Goal: Obtain resource: Obtain resource

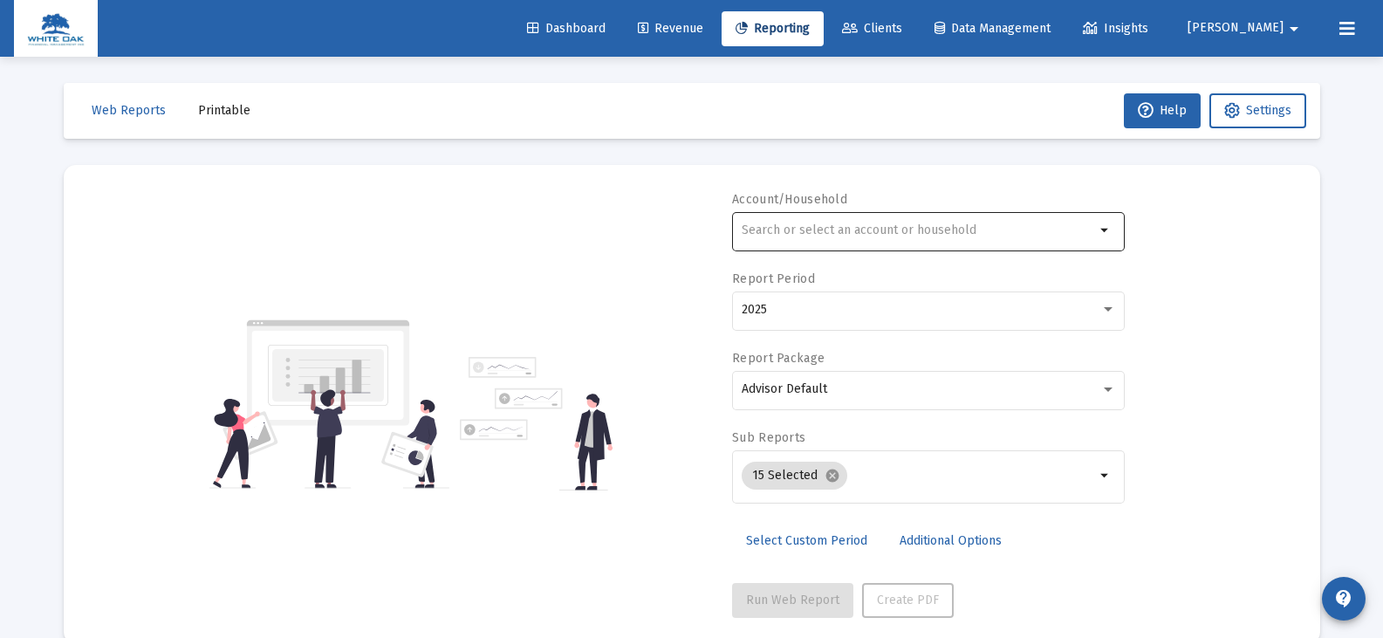
click at [771, 224] on input "text" at bounding box center [918, 230] width 353 height 14
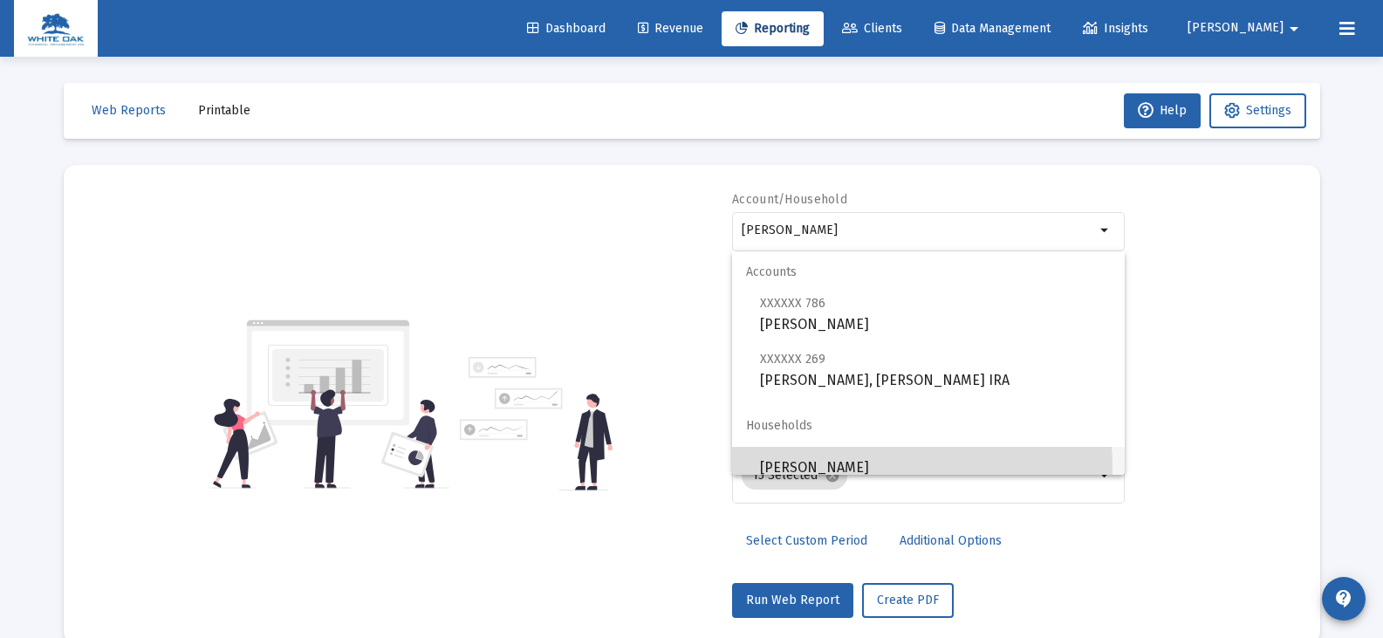
click at [851, 468] on span "[PERSON_NAME]" at bounding box center [935, 468] width 351 height 42
type input "[PERSON_NAME]"
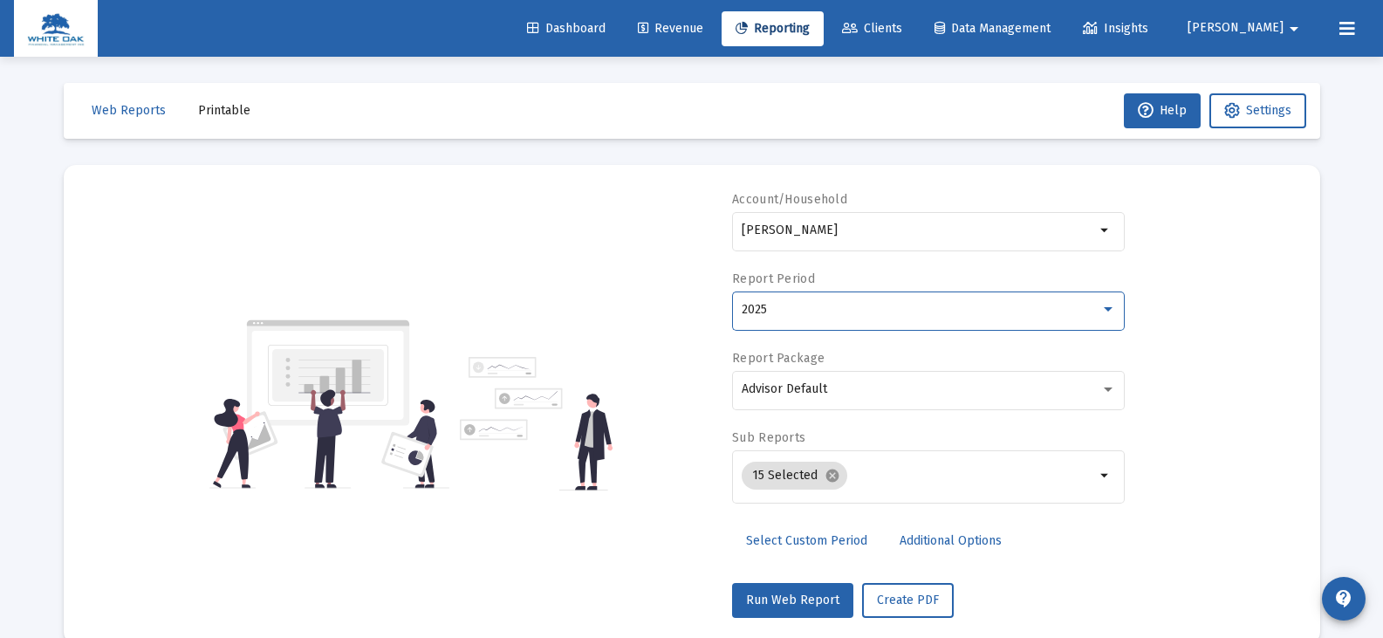
click at [760, 304] on span "2025" at bounding box center [754, 309] width 25 height 15
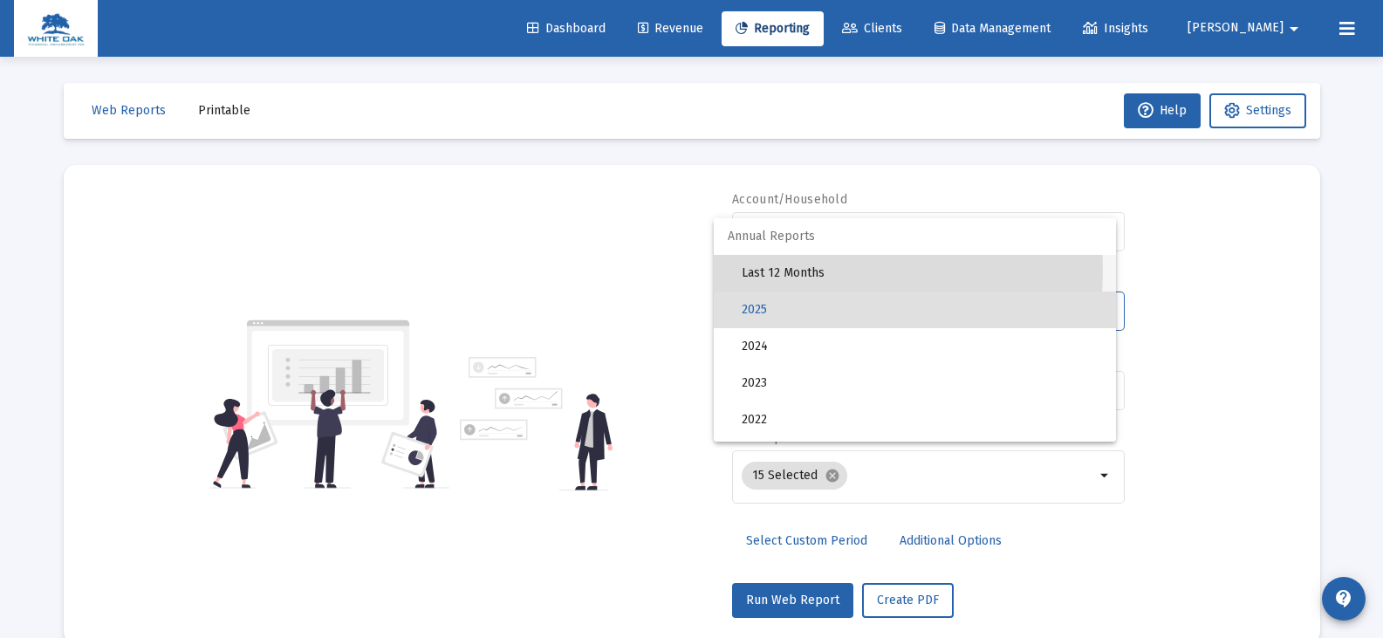
click at [762, 270] on span "Last 12 Months" at bounding box center [922, 273] width 360 height 37
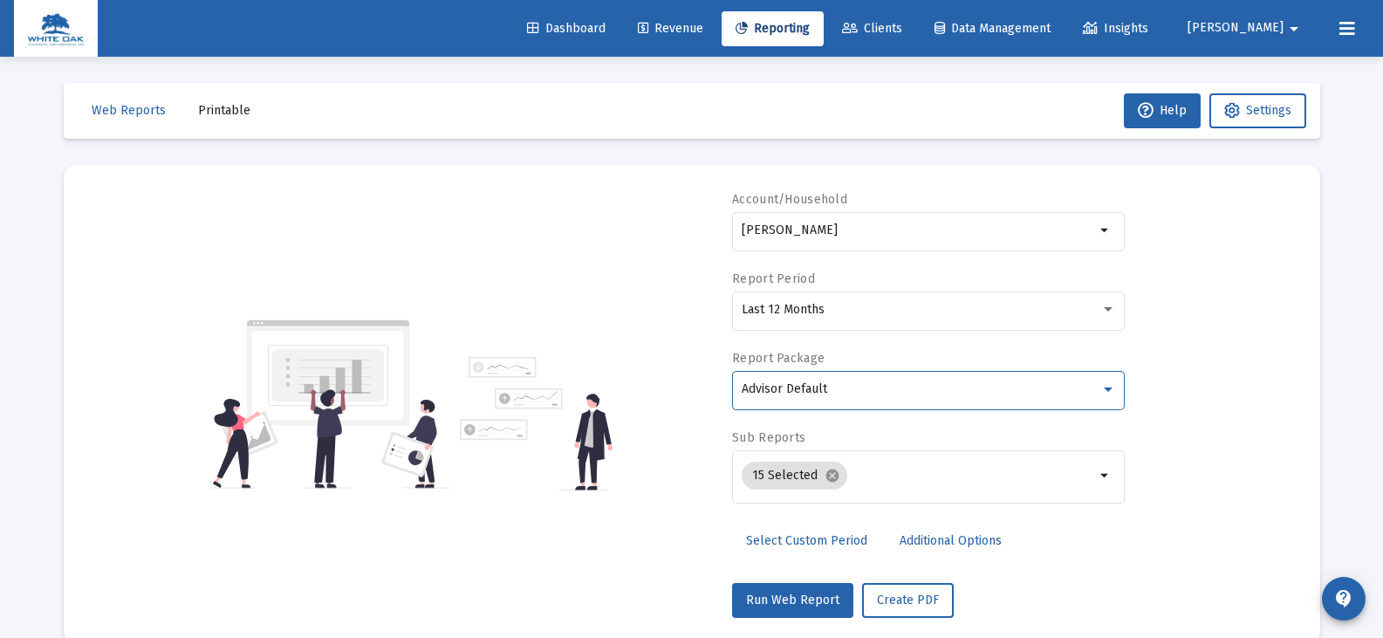
click at [781, 387] on span "Advisor Default" at bounding box center [785, 388] width 86 height 15
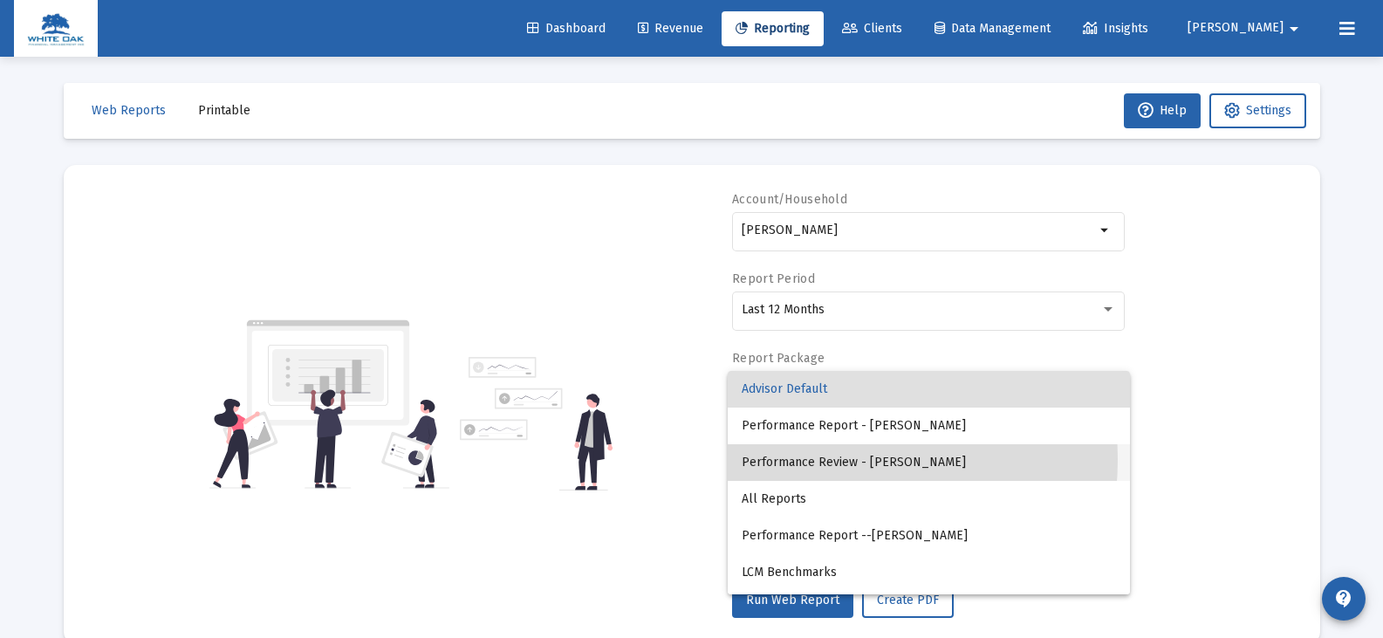
click at [797, 459] on span "Performance Review - [PERSON_NAME]" at bounding box center [929, 462] width 374 height 37
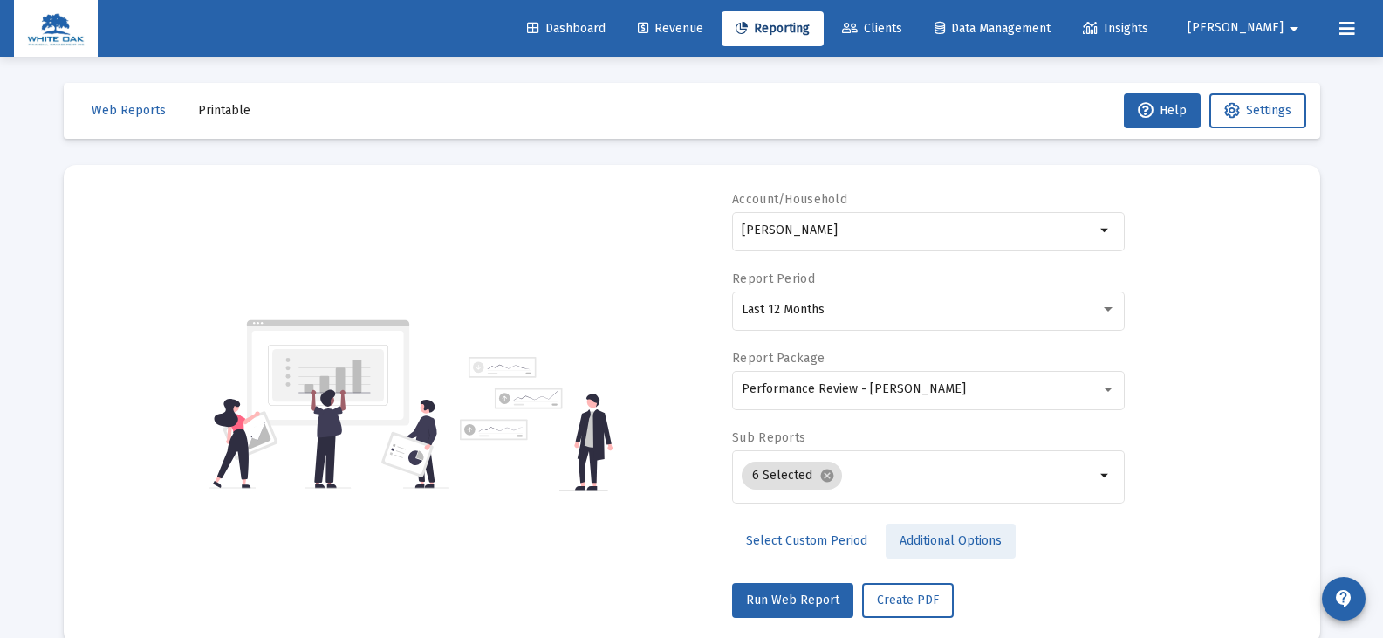
click at [911, 542] on span "Additional Options" at bounding box center [951, 540] width 102 height 15
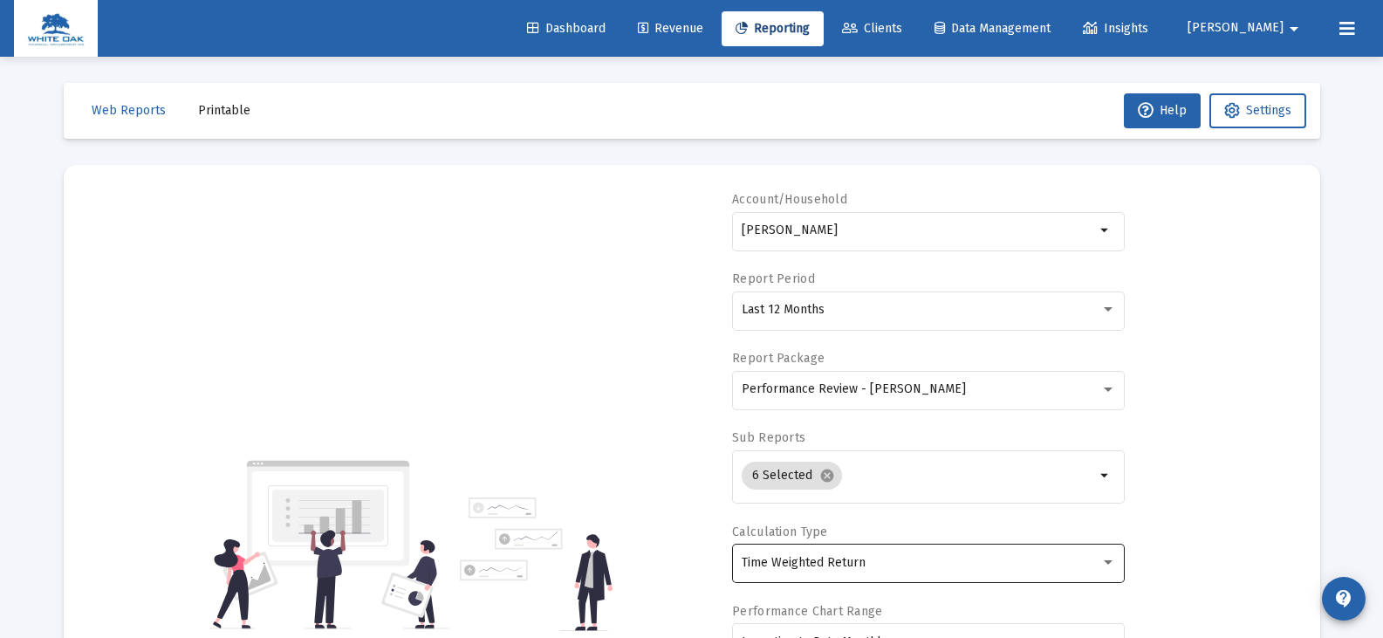
click at [900, 560] on div "Time Weighted Return" at bounding box center [921, 563] width 359 height 14
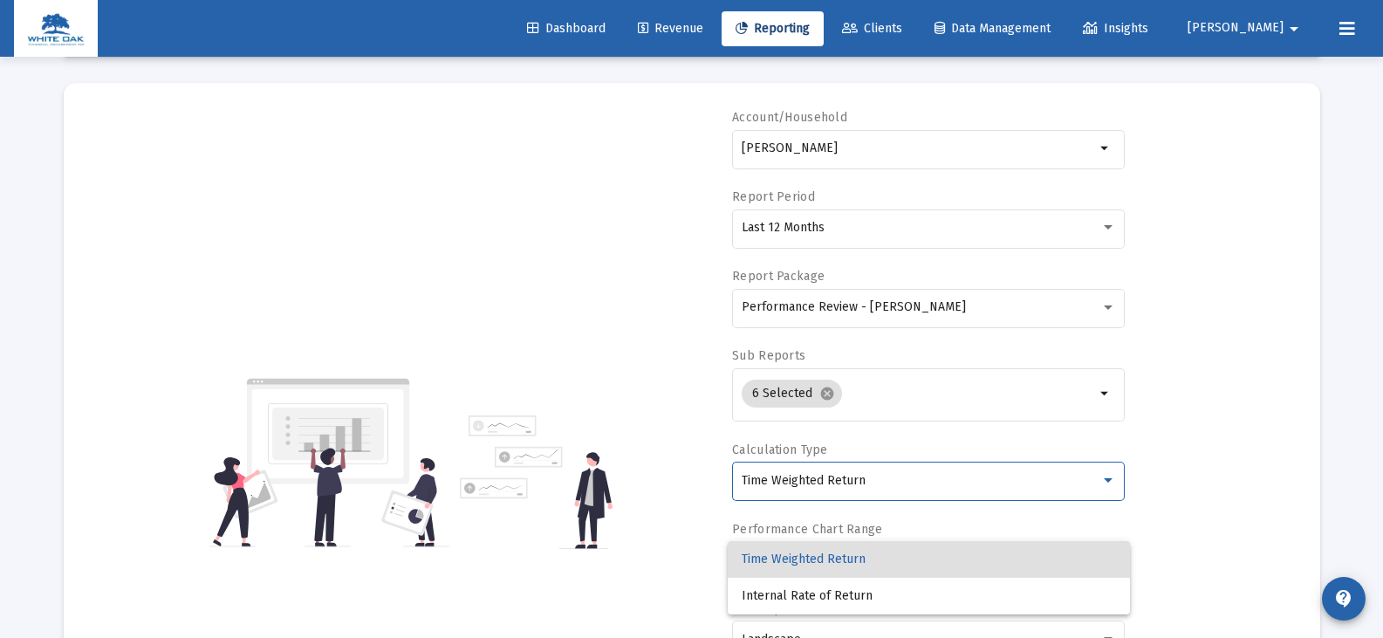
scroll to position [87, 0]
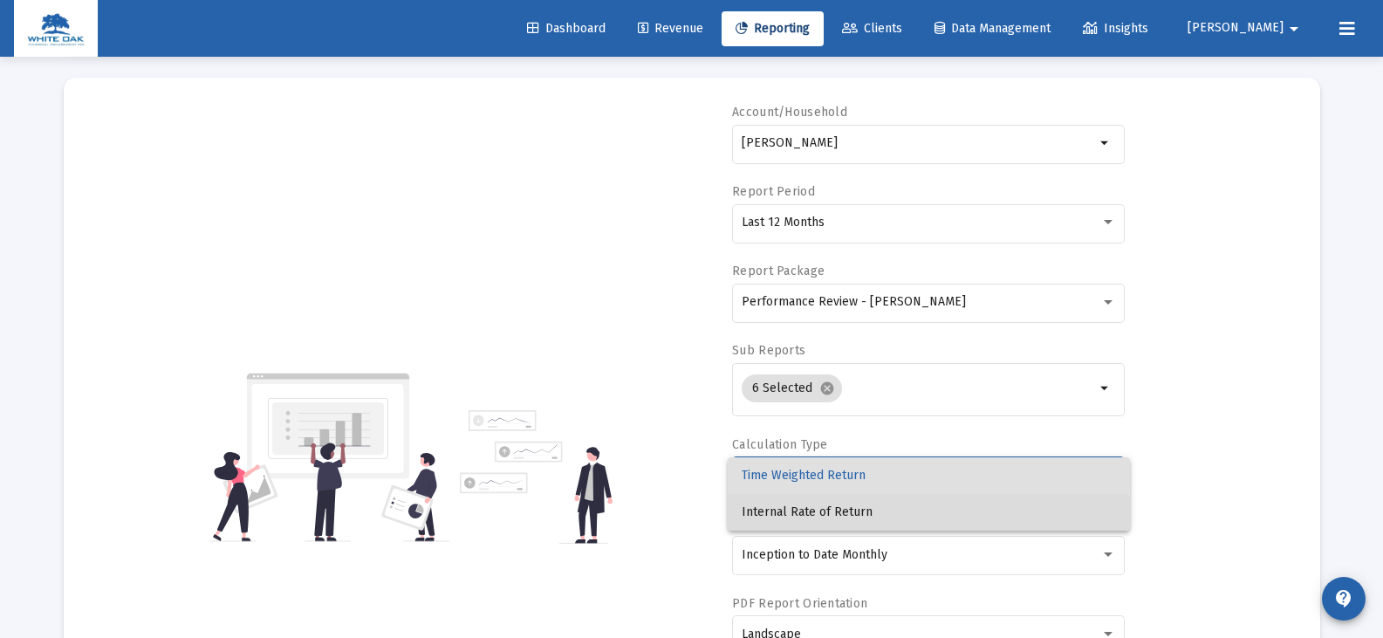
click at [878, 520] on span "Internal Rate of Return" at bounding box center [929, 512] width 374 height 37
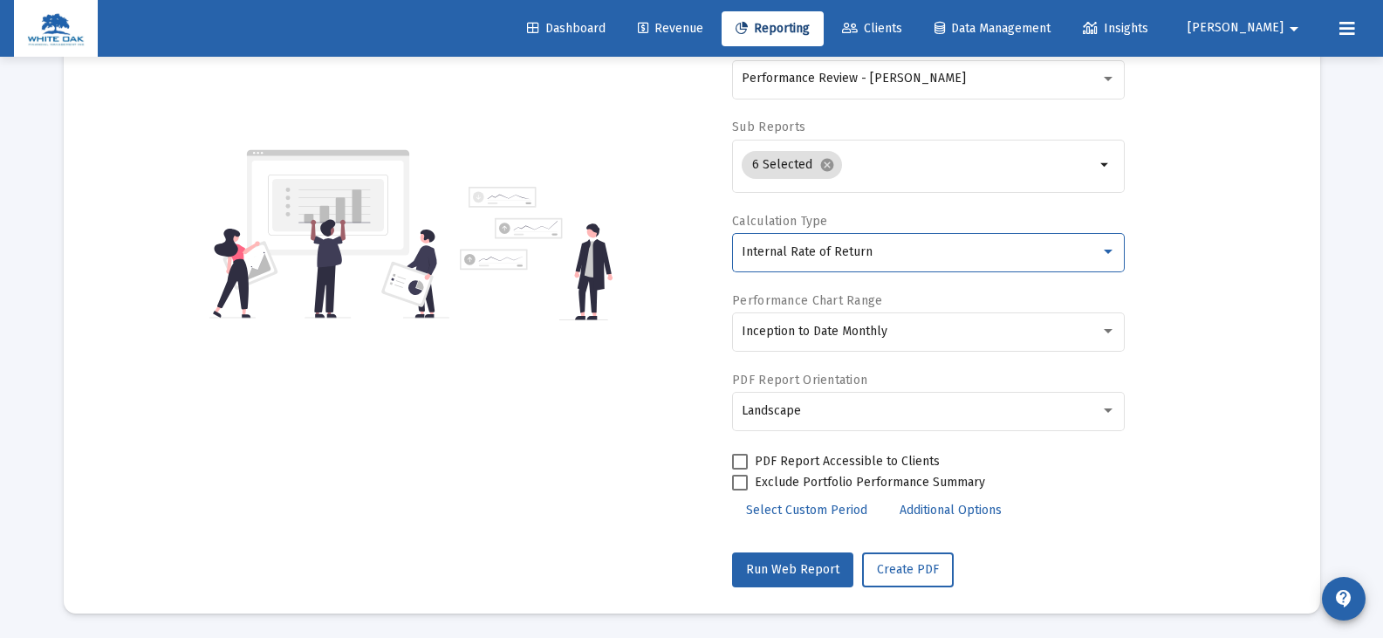
scroll to position [312, 0]
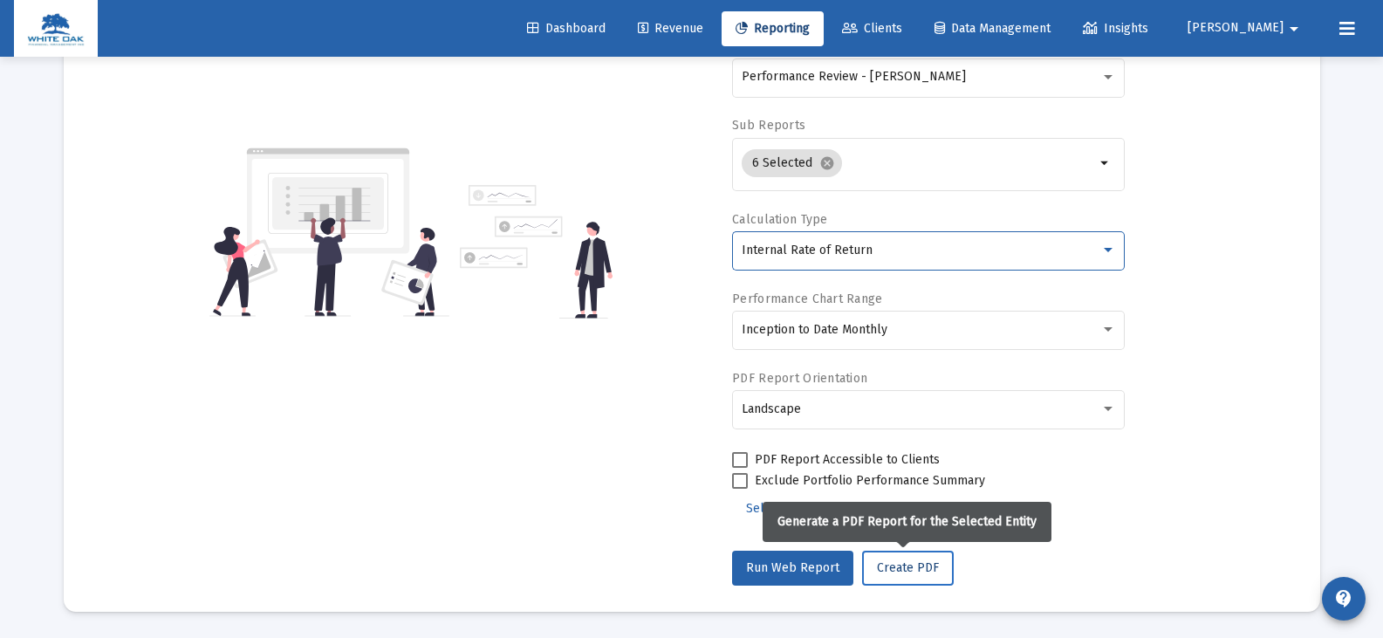
click at [880, 567] on span "Create PDF" at bounding box center [908, 567] width 62 height 15
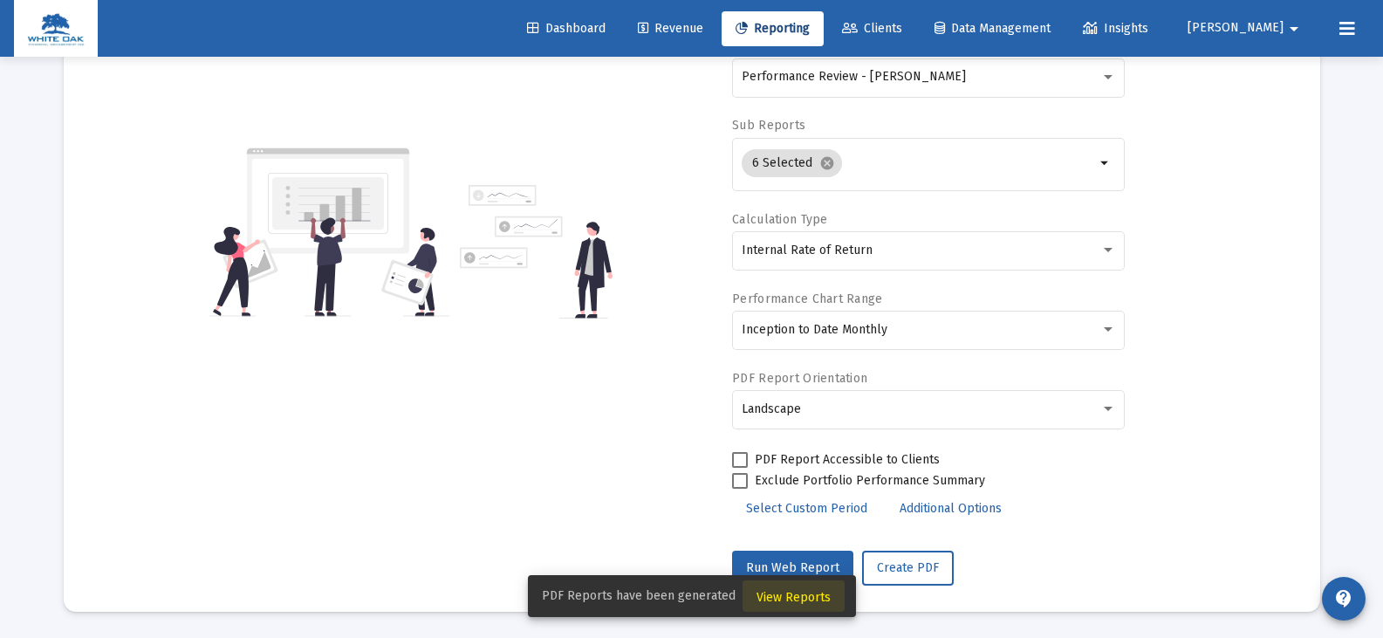
click at [809, 599] on span "View Reports" at bounding box center [793, 597] width 74 height 15
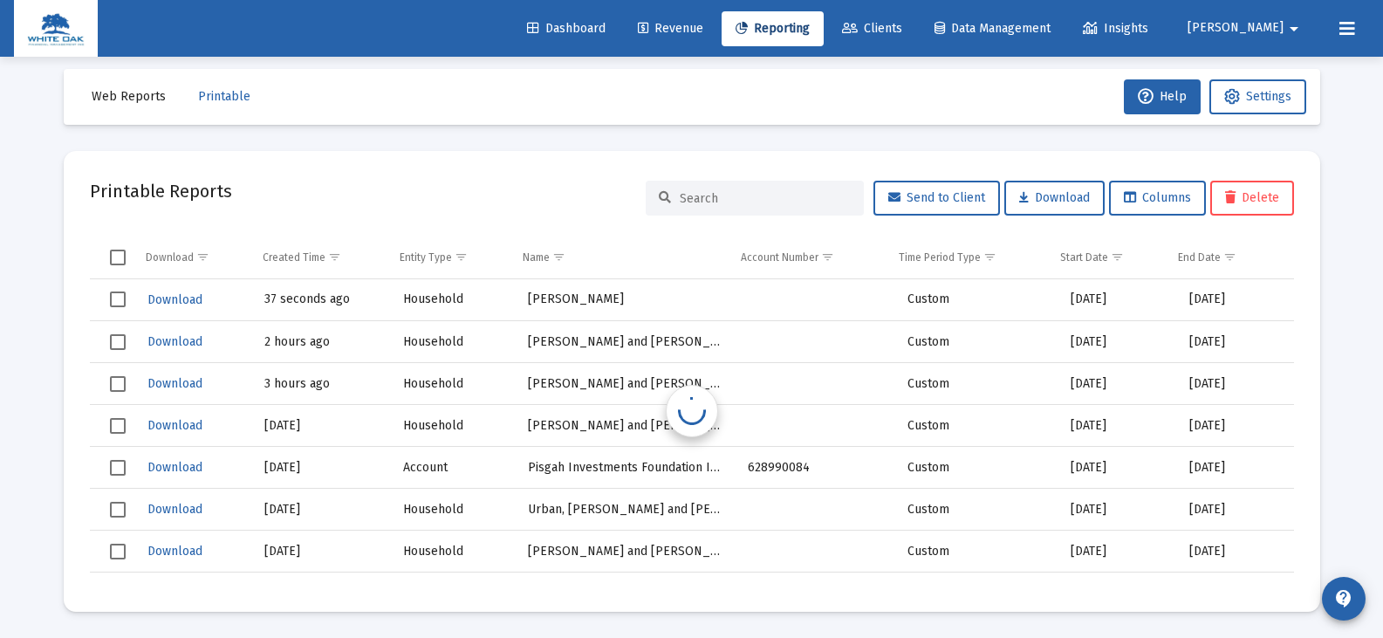
scroll to position [14, 0]
click at [174, 296] on span "Download" at bounding box center [174, 299] width 55 height 15
